Goal: Information Seeking & Learning: Understand process/instructions

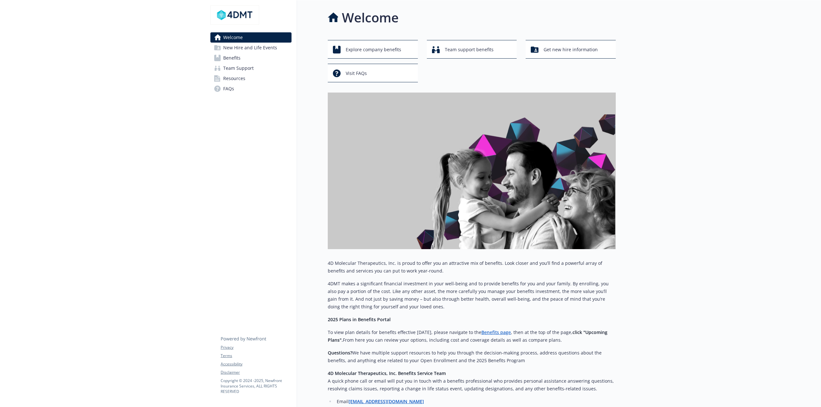
click at [234, 85] on link "FAQs" at bounding box center [250, 89] width 81 height 10
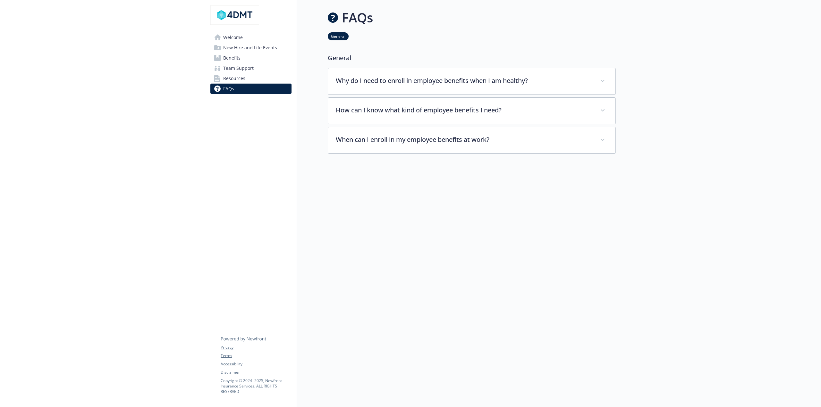
click at [236, 78] on span "Resources" at bounding box center [234, 78] width 22 height 10
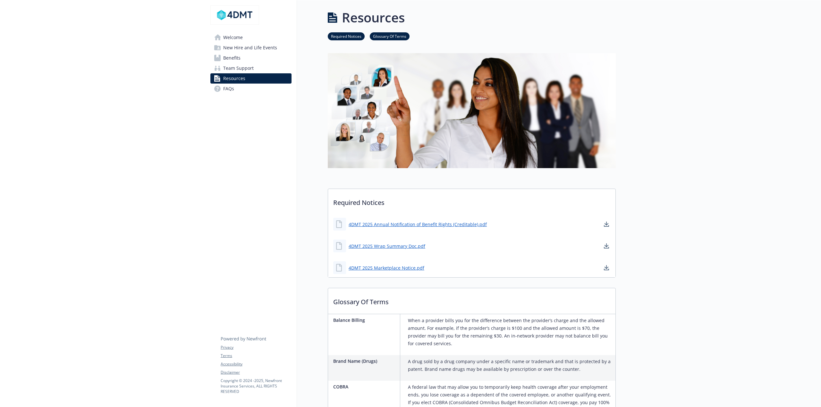
click at [235, 69] on span "Team Support" at bounding box center [238, 68] width 30 height 10
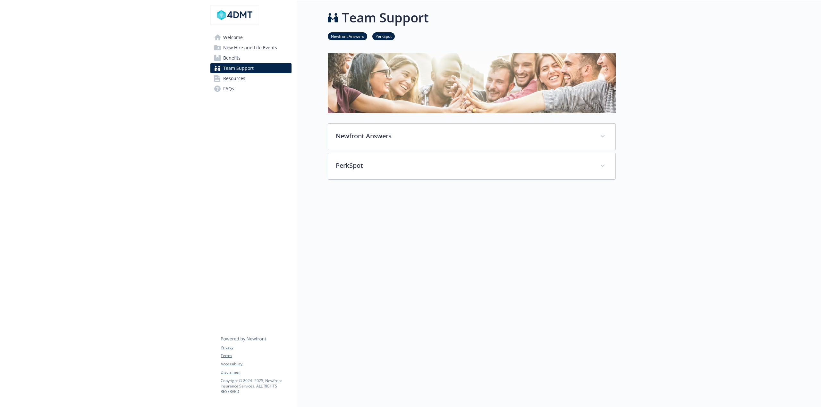
click at [231, 58] on span "Benefits" at bounding box center [231, 58] width 17 height 10
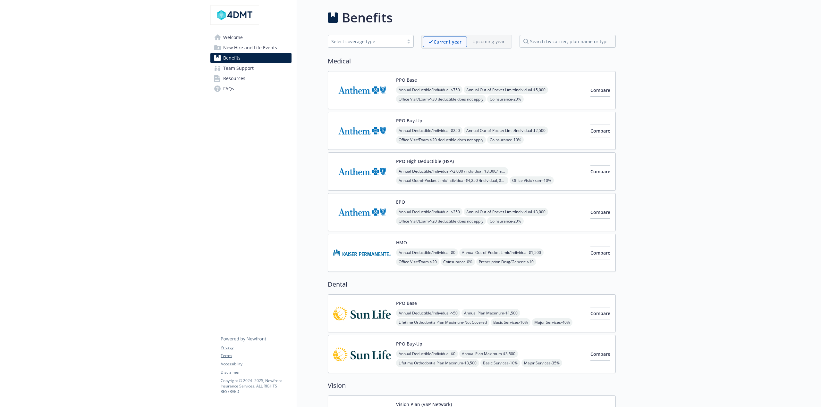
click at [231, 51] on span "New Hire and Life Events" at bounding box center [250, 48] width 54 height 10
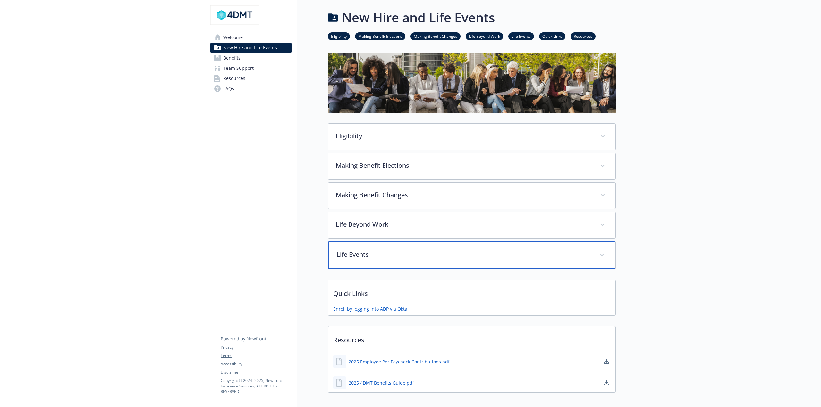
click at [358, 258] on div "Life Events" at bounding box center [471, 256] width 287 height 28
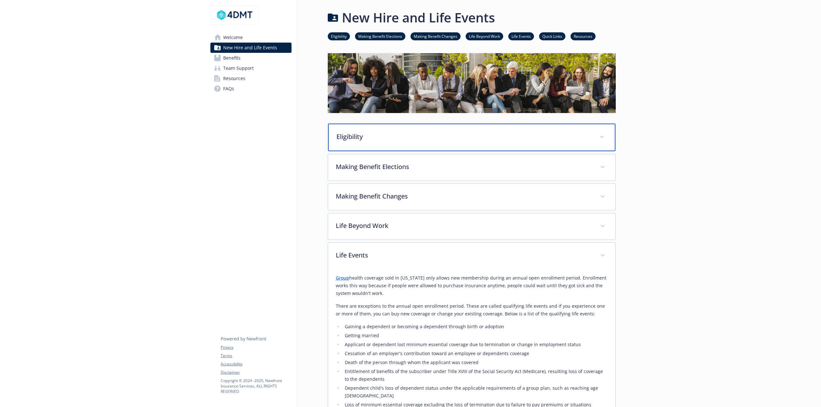
click at [352, 136] on p "Eligibility" at bounding box center [463, 137] width 255 height 10
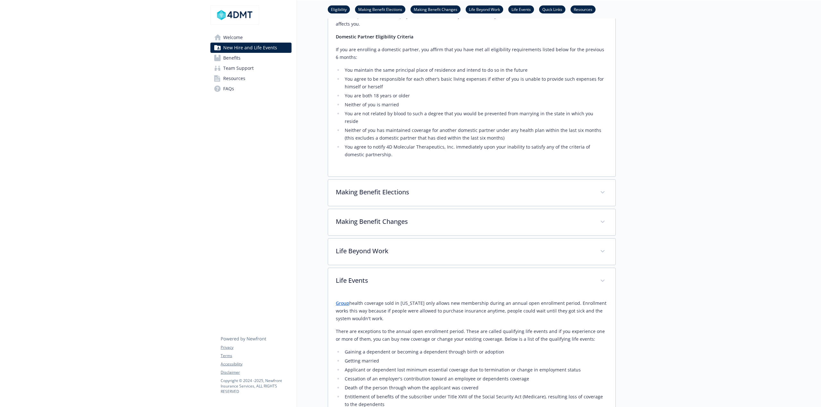
scroll to position [385, 0]
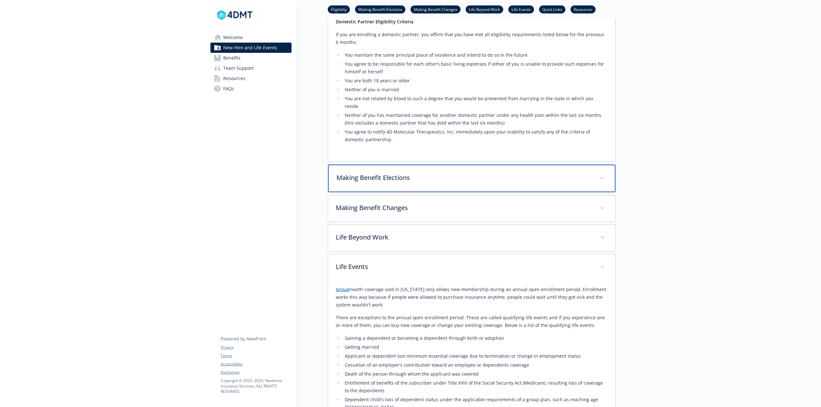
click at [359, 173] on p "Making Benefit Elections" at bounding box center [463, 178] width 255 height 10
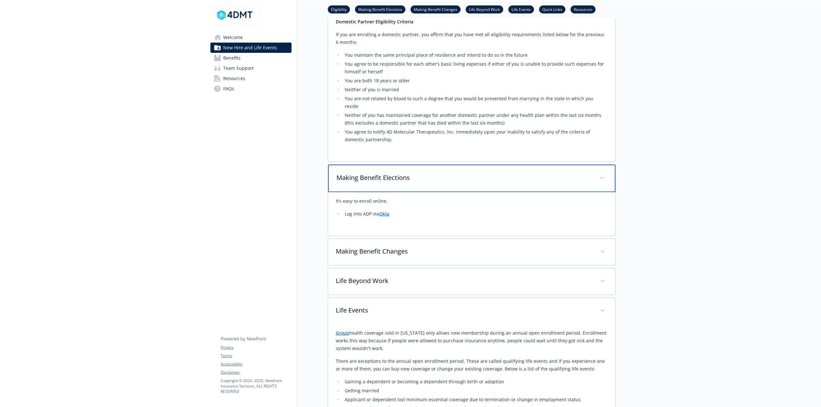
scroll to position [481, 0]
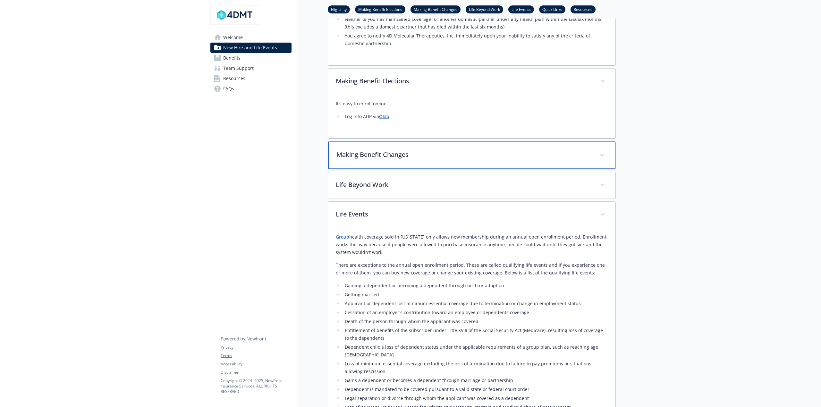
click at [380, 150] on p "Making Benefit Changes" at bounding box center [463, 155] width 255 height 10
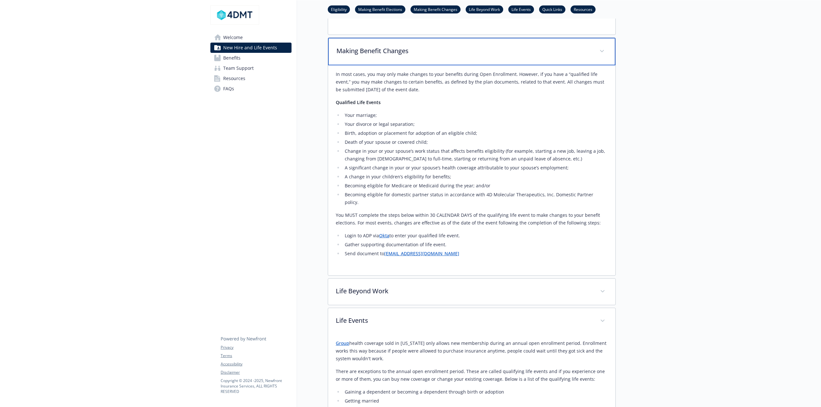
scroll to position [577, 0]
